Goal: Transaction & Acquisition: Purchase product/service

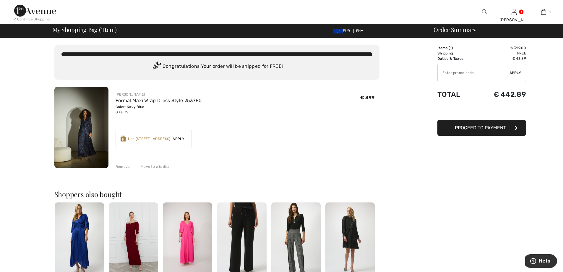
click at [124, 166] on div "Remove" at bounding box center [123, 166] width 14 height 5
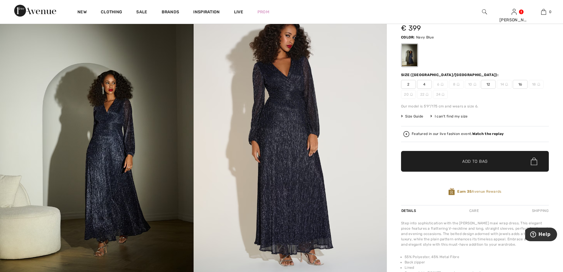
scroll to position [30, 0]
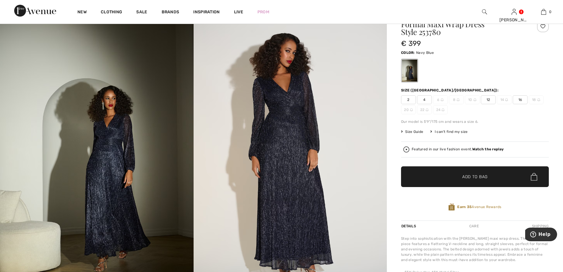
click at [450, 131] on div "I can't find my size" at bounding box center [448, 131] width 37 height 5
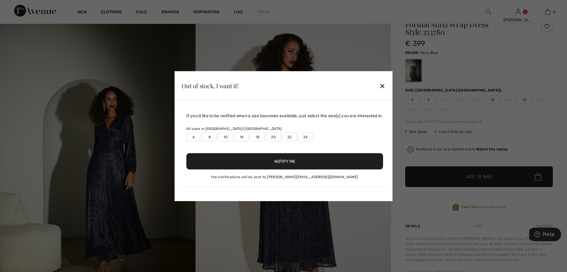
click at [385, 84] on div "✕" at bounding box center [382, 85] width 6 height 12
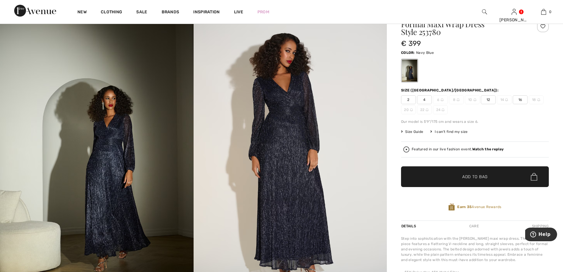
click at [416, 131] on span "Size Guide" at bounding box center [412, 131] width 22 height 5
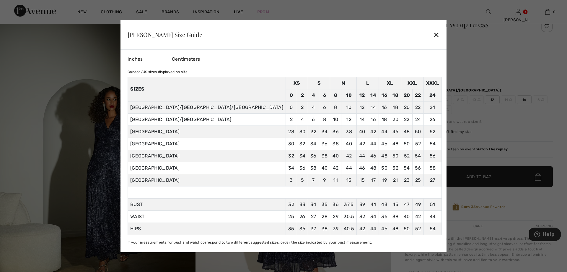
click at [433, 32] on div "✕" at bounding box center [436, 34] width 6 height 12
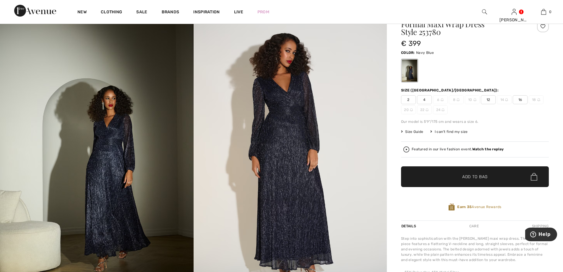
click at [414, 130] on span "Size Guide" at bounding box center [412, 131] width 22 height 5
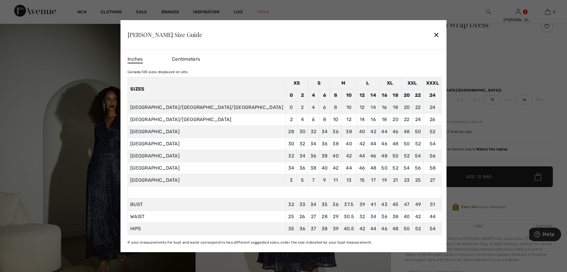
click at [200, 59] on span "Centimeters" at bounding box center [186, 59] width 28 height 6
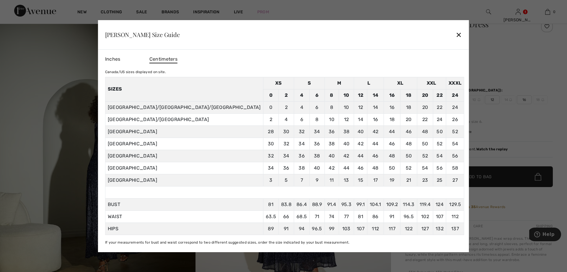
click at [456, 33] on div "✕" at bounding box center [459, 34] width 6 height 12
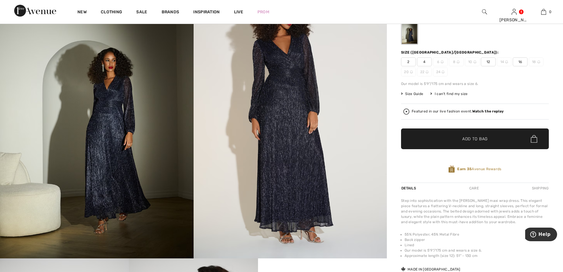
scroll to position [59, 0]
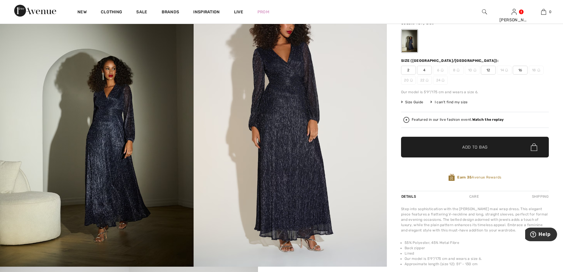
click at [415, 101] on span "Size Guide" at bounding box center [412, 101] width 22 height 5
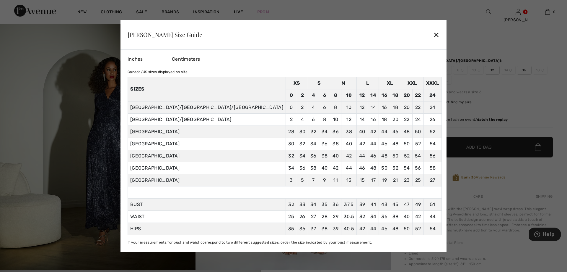
click at [433, 35] on div "✕" at bounding box center [436, 34] width 6 height 12
